Goal: Information Seeking & Learning: Learn about a topic

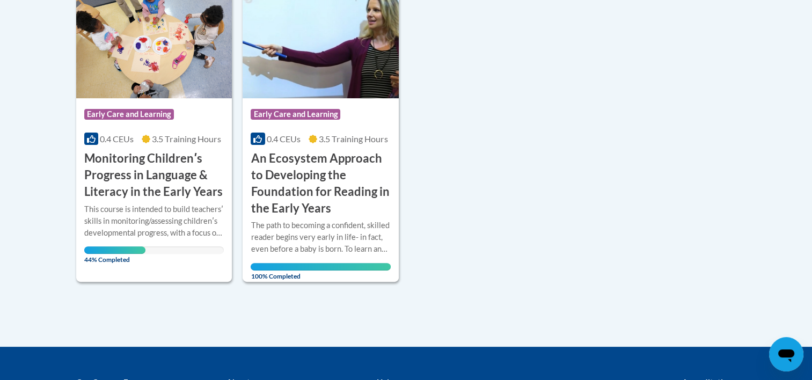
scroll to position [286, 0]
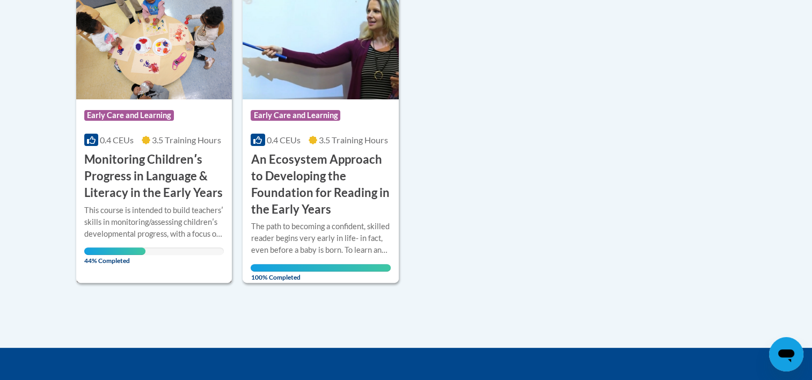
click at [155, 243] on div "This course is intended to build teachersʹ skills in monitoring/assessing child…" at bounding box center [154, 230] width 140 height 51
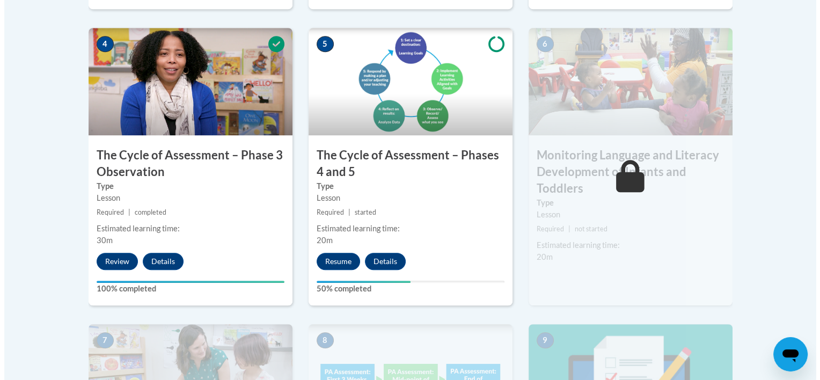
scroll to position [668, 0]
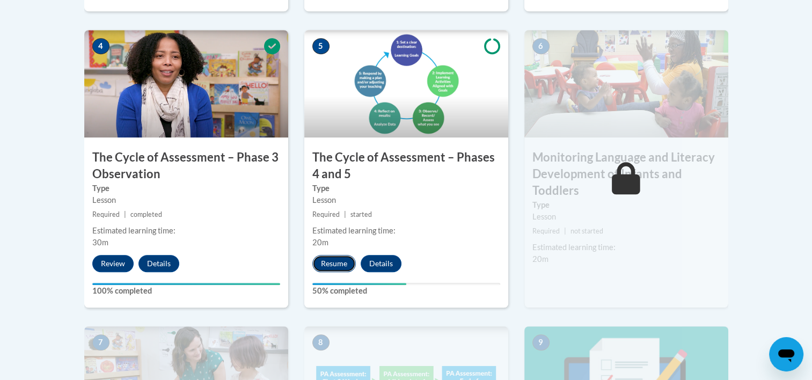
click at [333, 262] on button "Resume" at bounding box center [334, 263] width 43 height 17
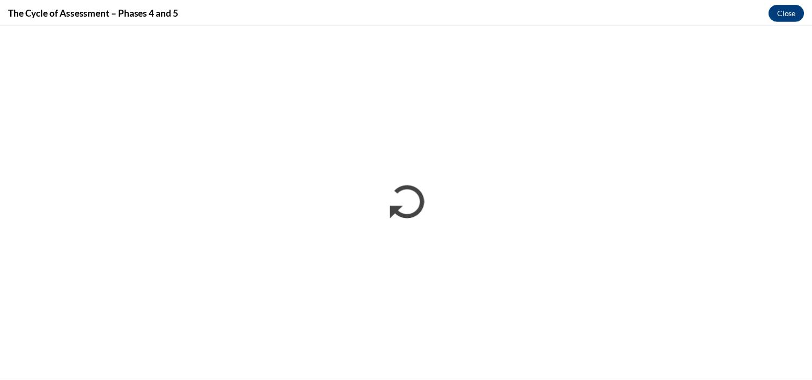
scroll to position [0, 0]
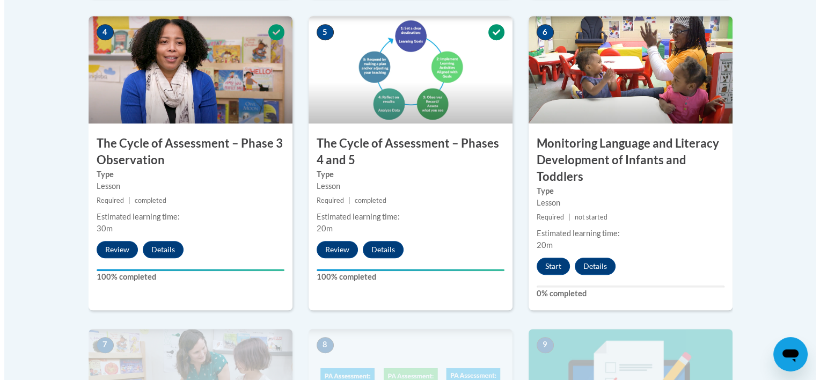
scroll to position [710, 0]
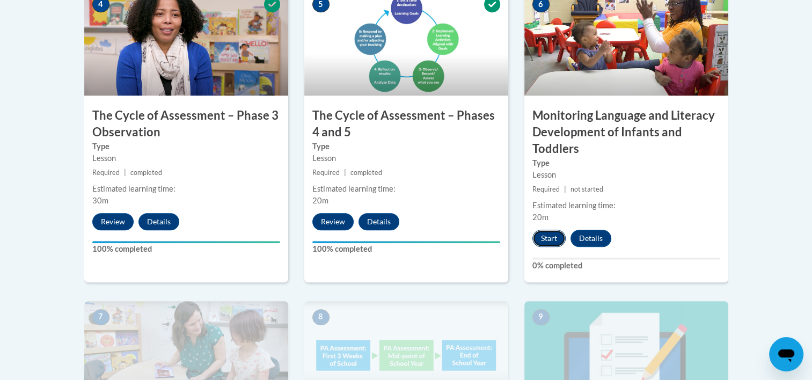
click at [546, 235] on button "Start" at bounding box center [549, 238] width 33 height 17
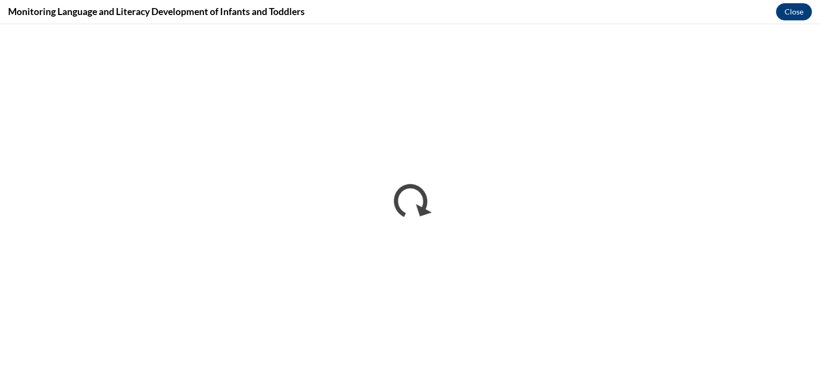
scroll to position [0, 0]
